Goal: Obtain resource: Obtain resource

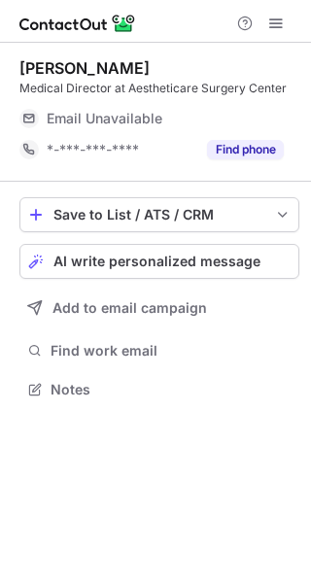
scroll to position [9, 10]
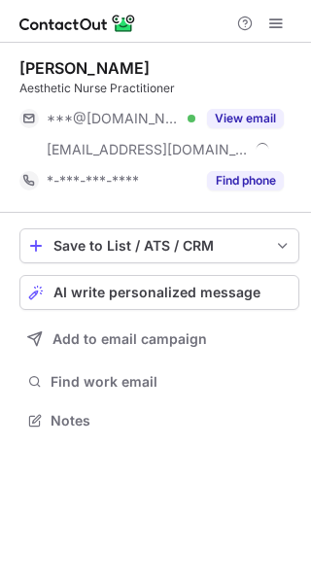
scroll to position [406, 311]
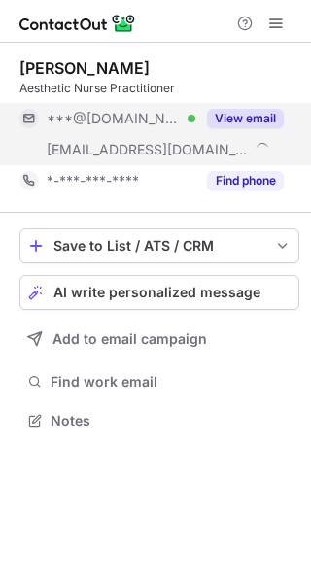
click at [259, 104] on div "View email" at bounding box center [239, 118] width 88 height 31
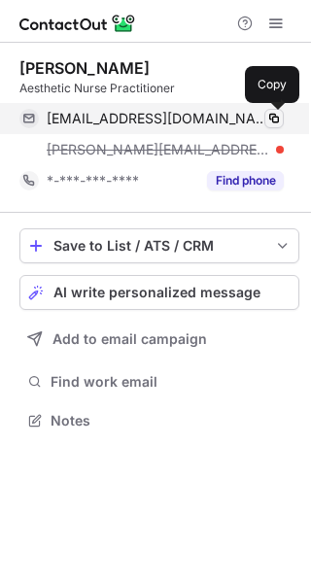
click at [276, 112] on span at bounding box center [274, 119] width 16 height 16
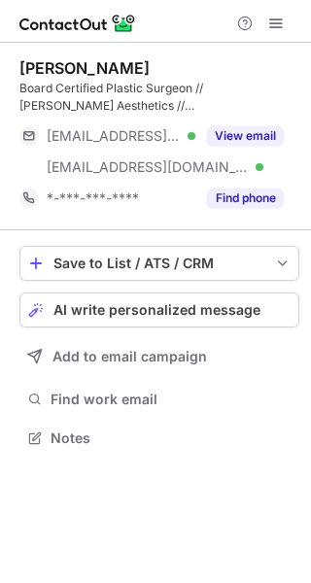
scroll to position [424, 311]
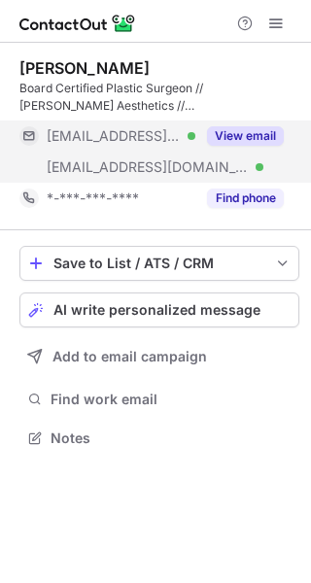
click at [273, 143] on button "View email" at bounding box center [245, 135] width 77 height 19
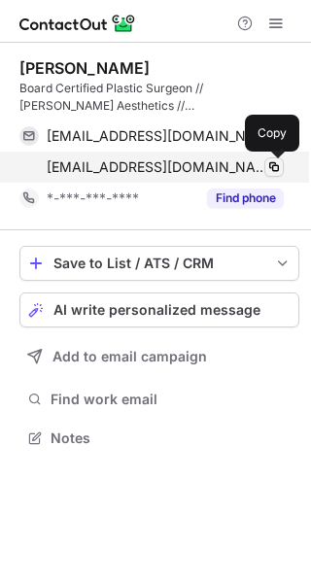
click at [268, 167] on span at bounding box center [274, 167] width 16 height 16
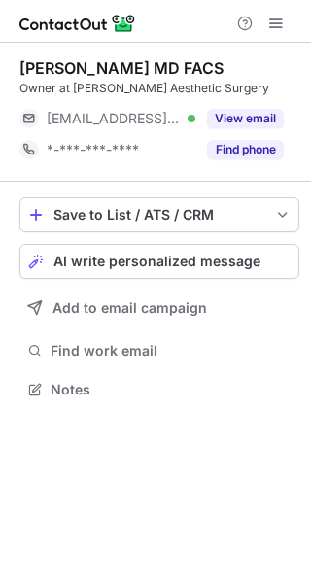
scroll to position [9, 10]
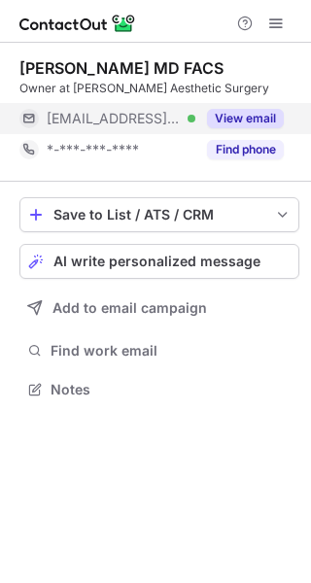
click at [245, 118] on button "View email" at bounding box center [245, 118] width 77 height 19
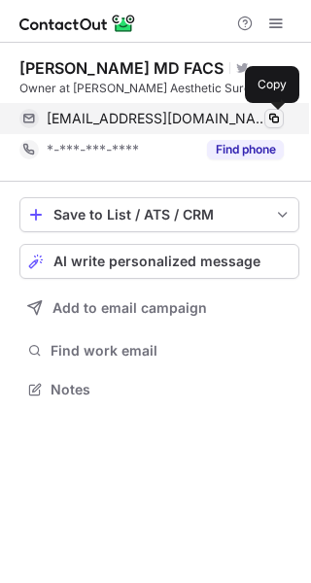
click at [275, 124] on span at bounding box center [274, 119] width 16 height 16
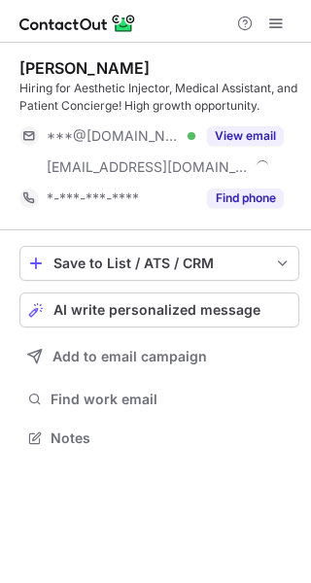
scroll to position [424, 311]
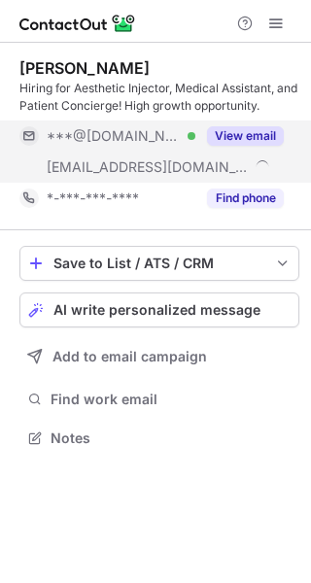
click at [254, 132] on button "View email" at bounding box center [245, 135] width 77 height 19
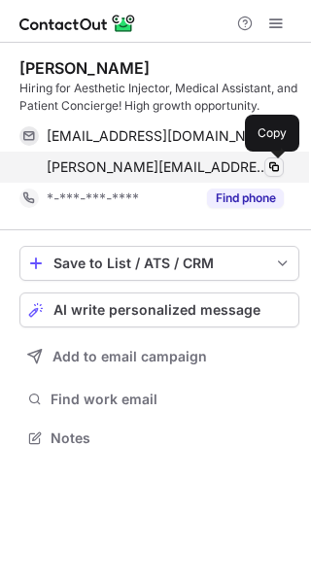
click at [272, 170] on span at bounding box center [274, 167] width 16 height 16
